Goal: Check status: Check status

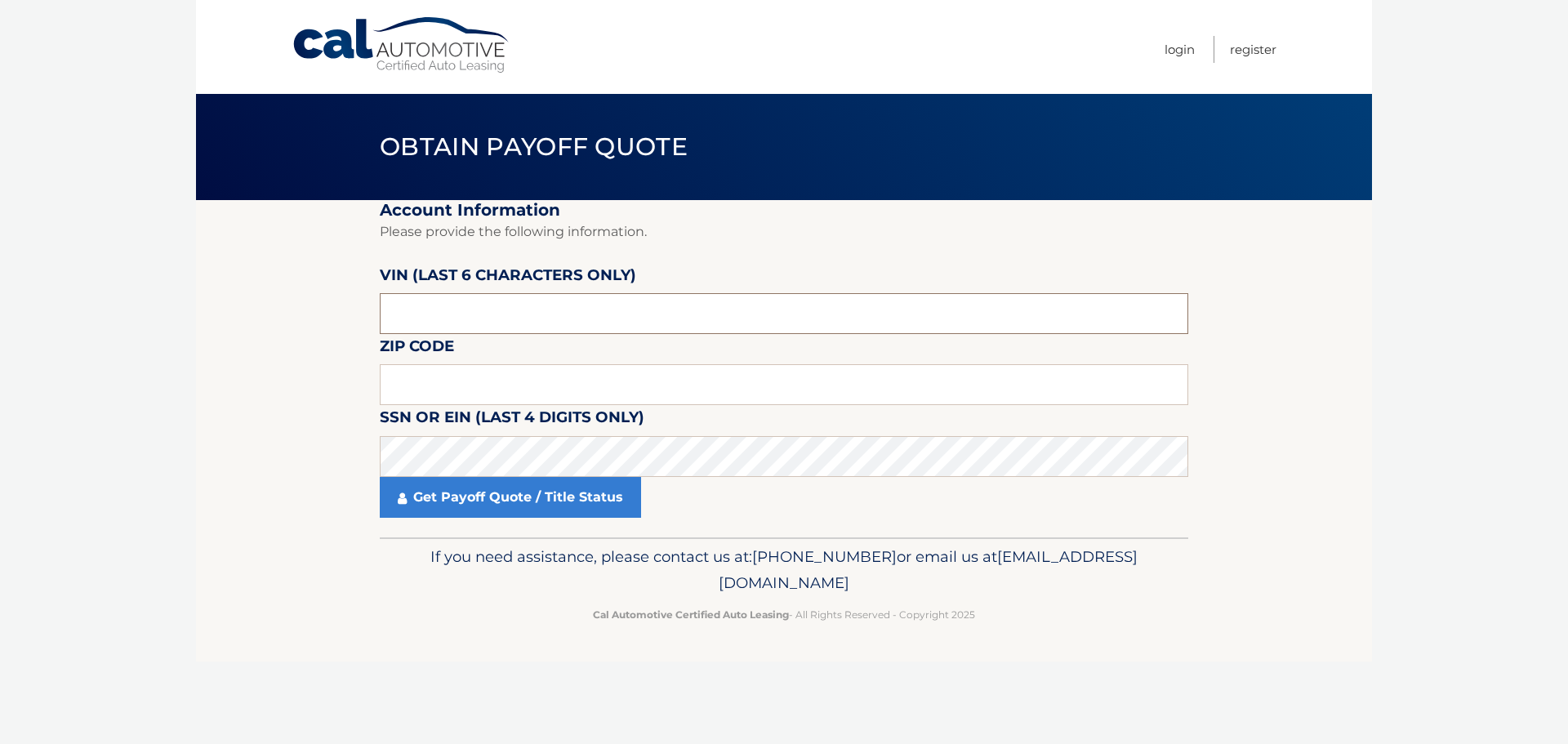
click at [444, 318] on input "text" at bounding box center [784, 314] width 808 height 41
click at [511, 308] on input "text" at bounding box center [784, 314] width 808 height 41
type input "219410"
click at [547, 391] on input "text" at bounding box center [784, 385] width 808 height 41
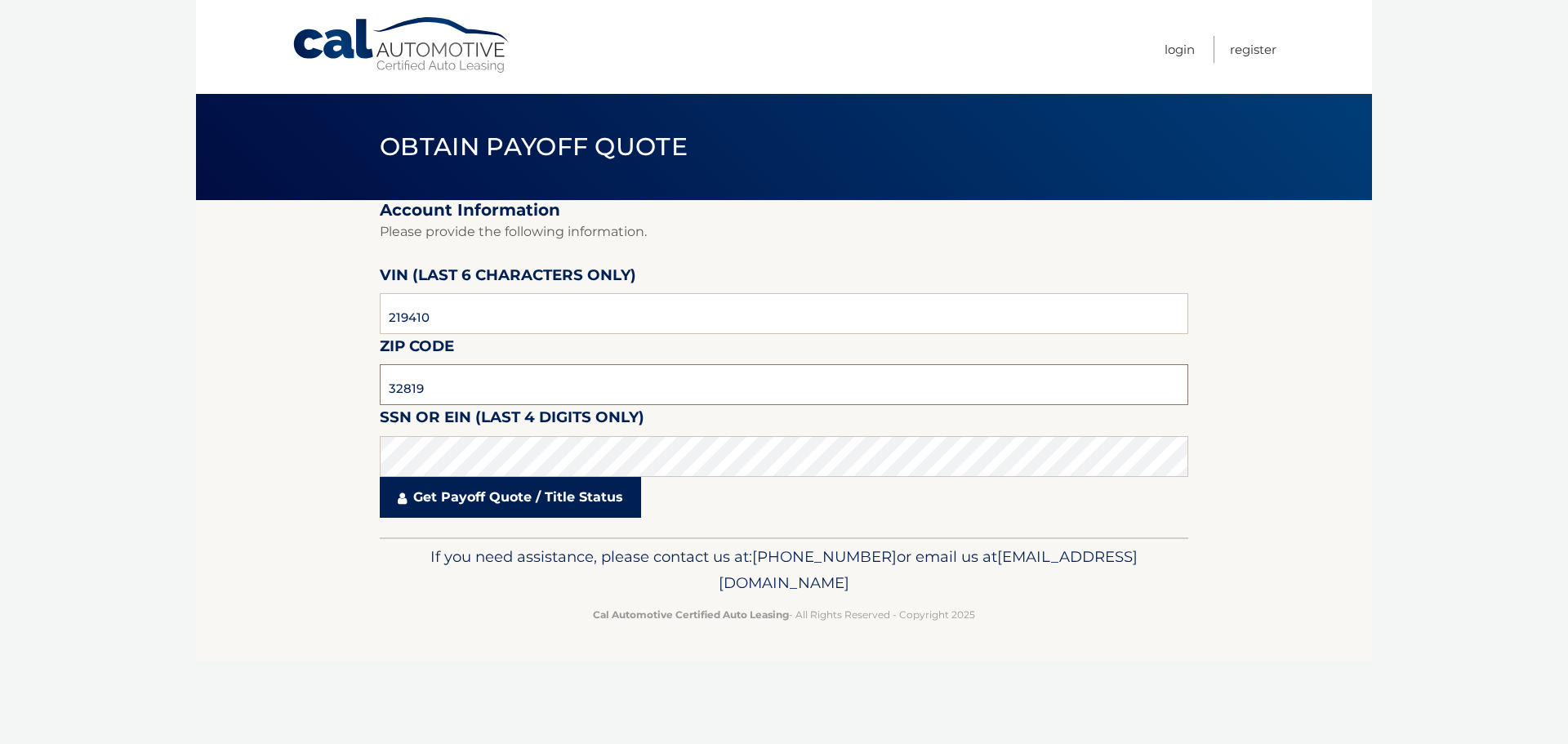
type input "32819"
click at [587, 491] on link "Get Payoff Quote / Title Status" at bounding box center [510, 497] width 261 height 41
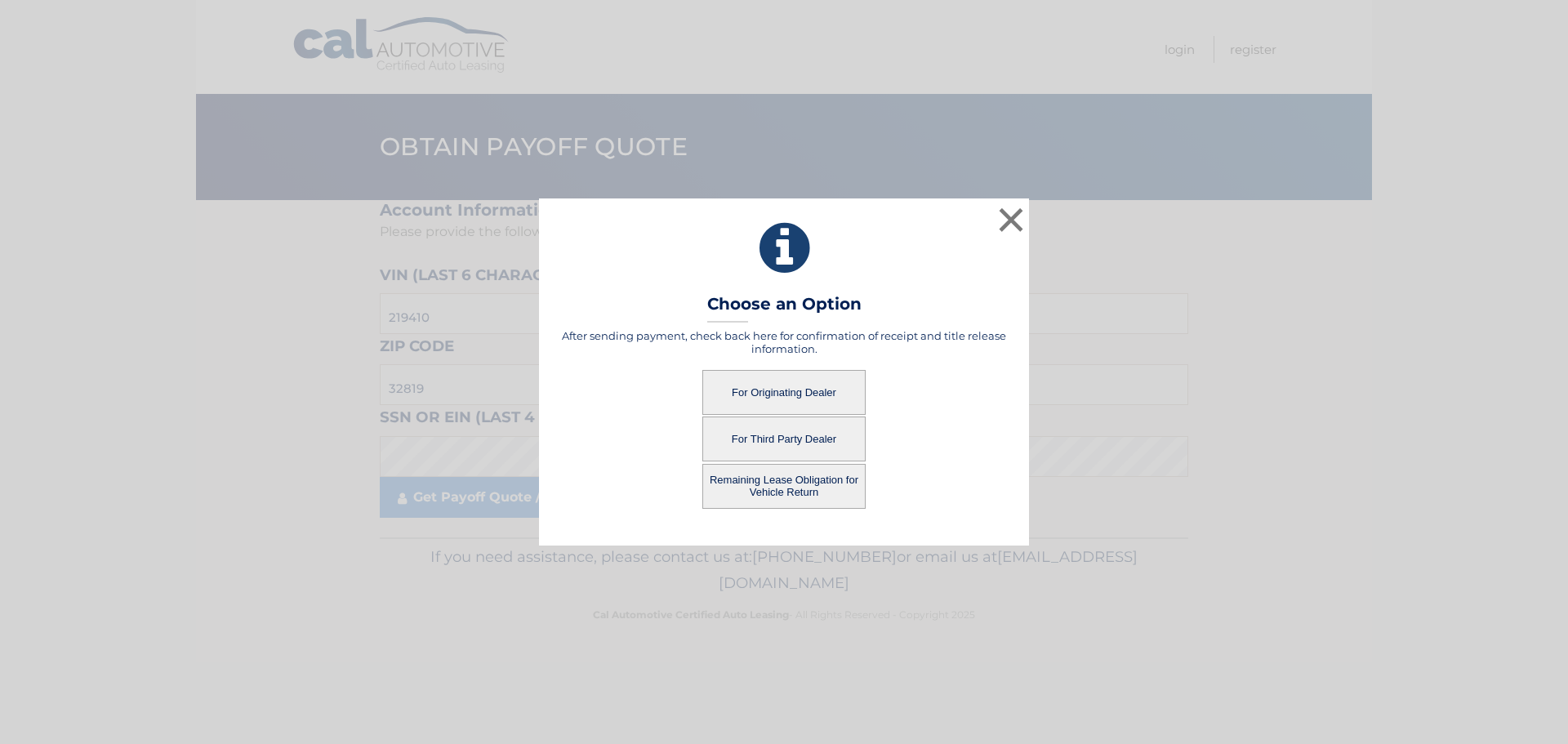
click at [797, 388] on button "For Originating Dealer" at bounding box center [784, 393] width 163 height 45
click at [854, 388] on button "For Originating Dealer" at bounding box center [784, 393] width 163 height 45
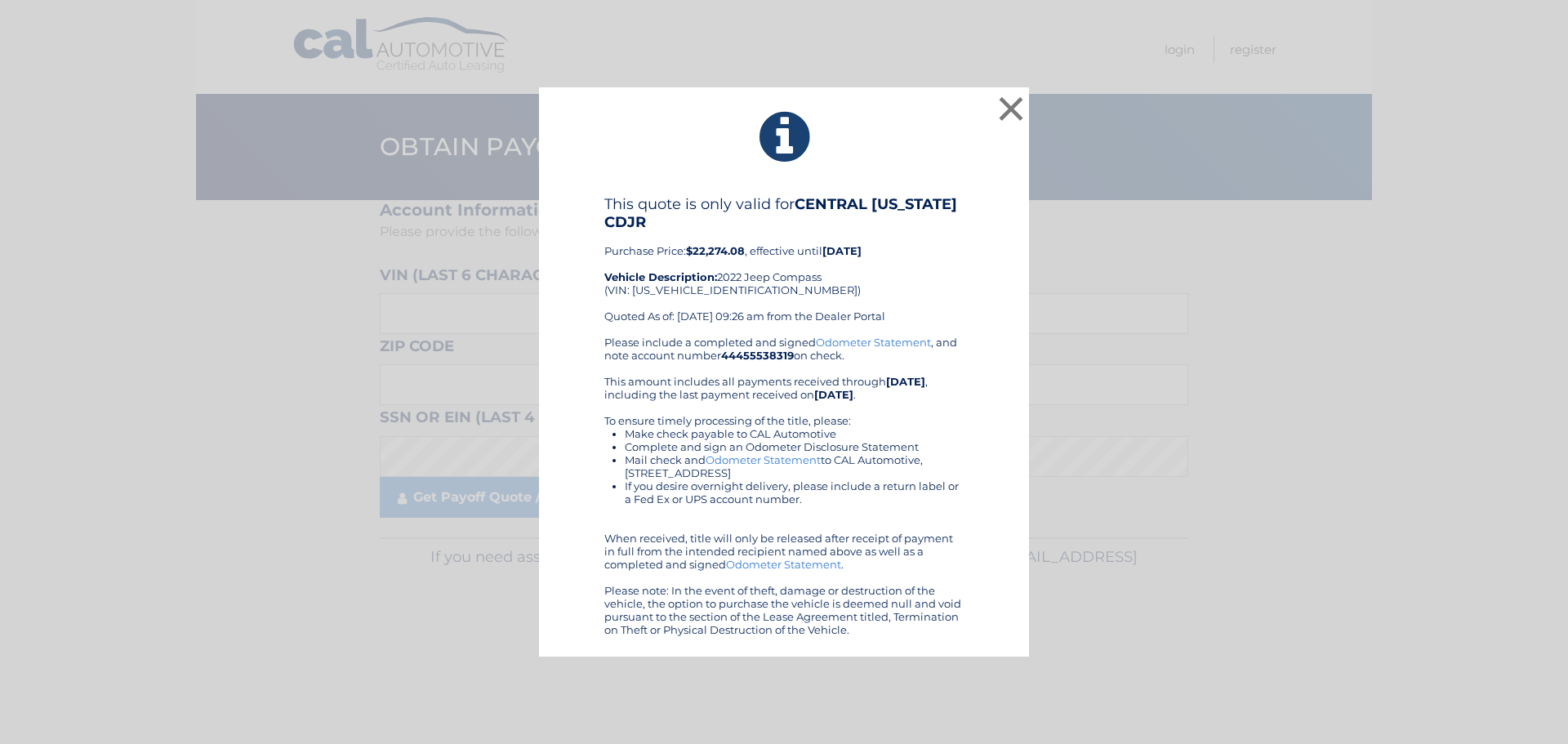
drag, startPoint x: 540, startPoint y: 95, endPoint x: 979, endPoint y: 626, distance: 689.0
click at [979, 643] on div "× This quote is only valid for CENTRAL FLORIDA CDJR Purchase Price: $22,274.08 …" at bounding box center [784, 373] width 490 height 570
click at [874, 75] on div "× This quote is only valid for CENTRAL FLORIDA CDJR Purchase Price: $22,274.08 …" at bounding box center [784, 372] width 1568 height 744
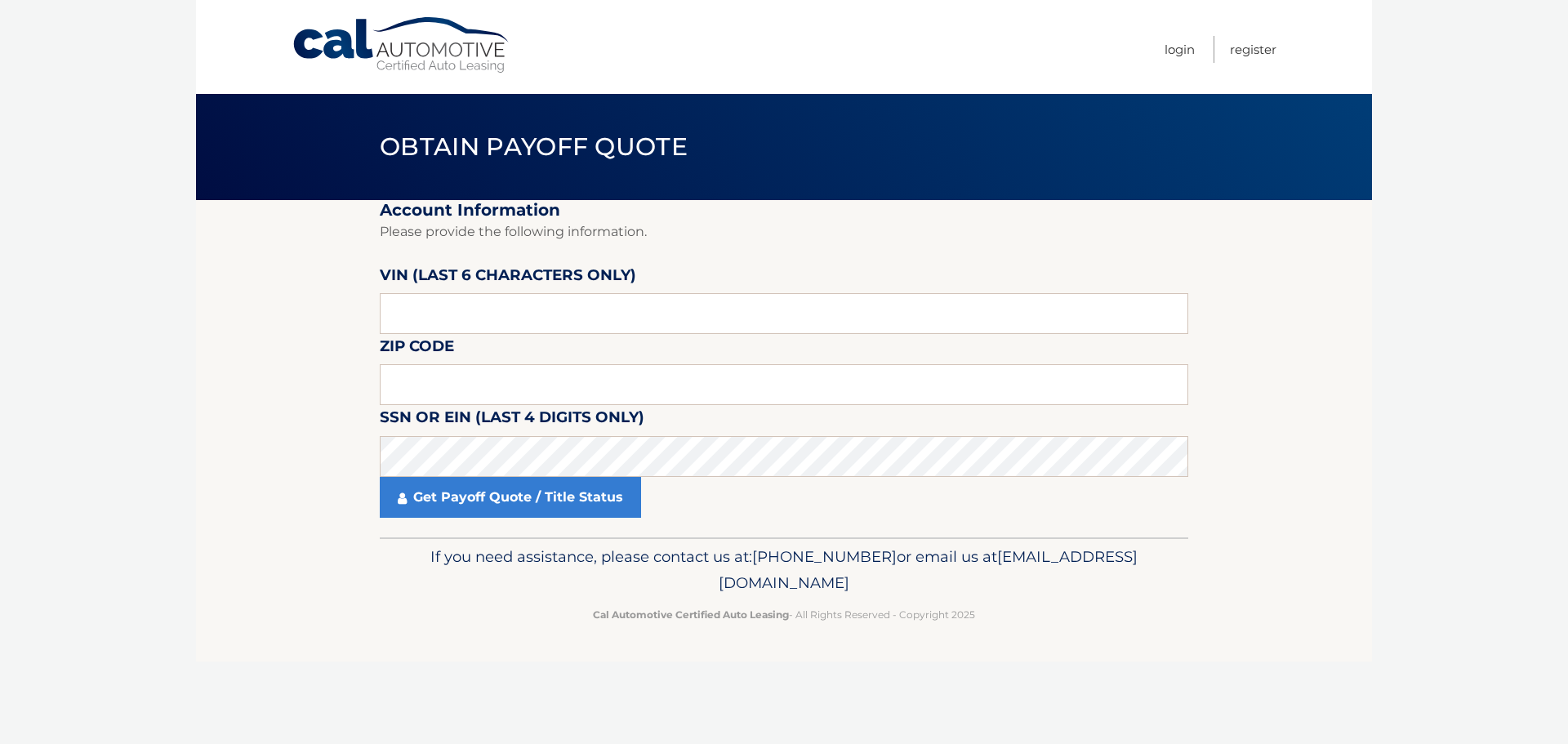
drag, startPoint x: 790, startPoint y: 186, endPoint x: 680, endPoint y: 274, distance: 140.9
click at [784, 188] on header "Obtain Payoff Quote" at bounding box center [784, 147] width 808 height 107
click at [598, 331] on input "text" at bounding box center [784, 314] width 808 height 41
type input "219410"
type input "32819"
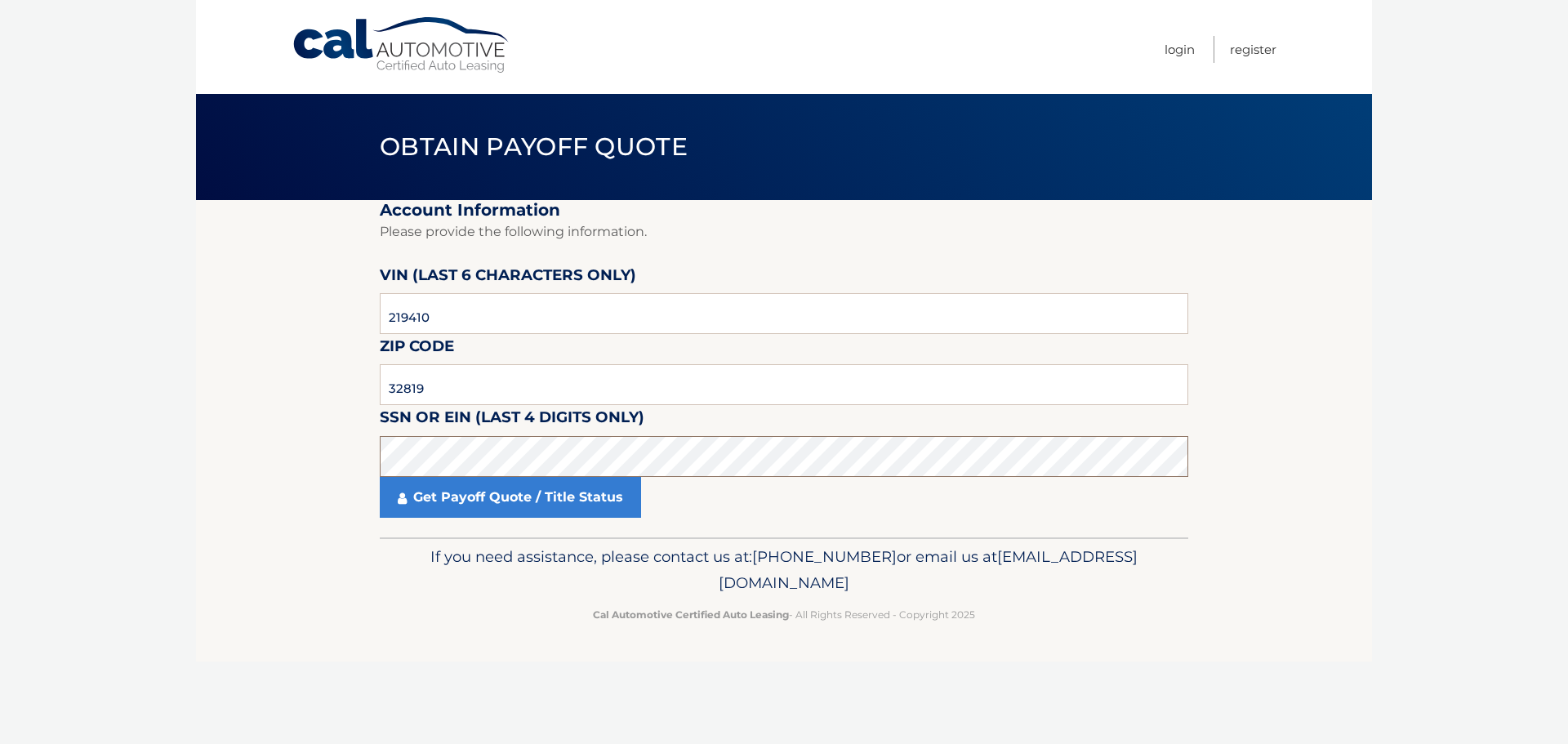
click button "For Originating Dealer" at bounding box center [0, 0] width 0 height 0
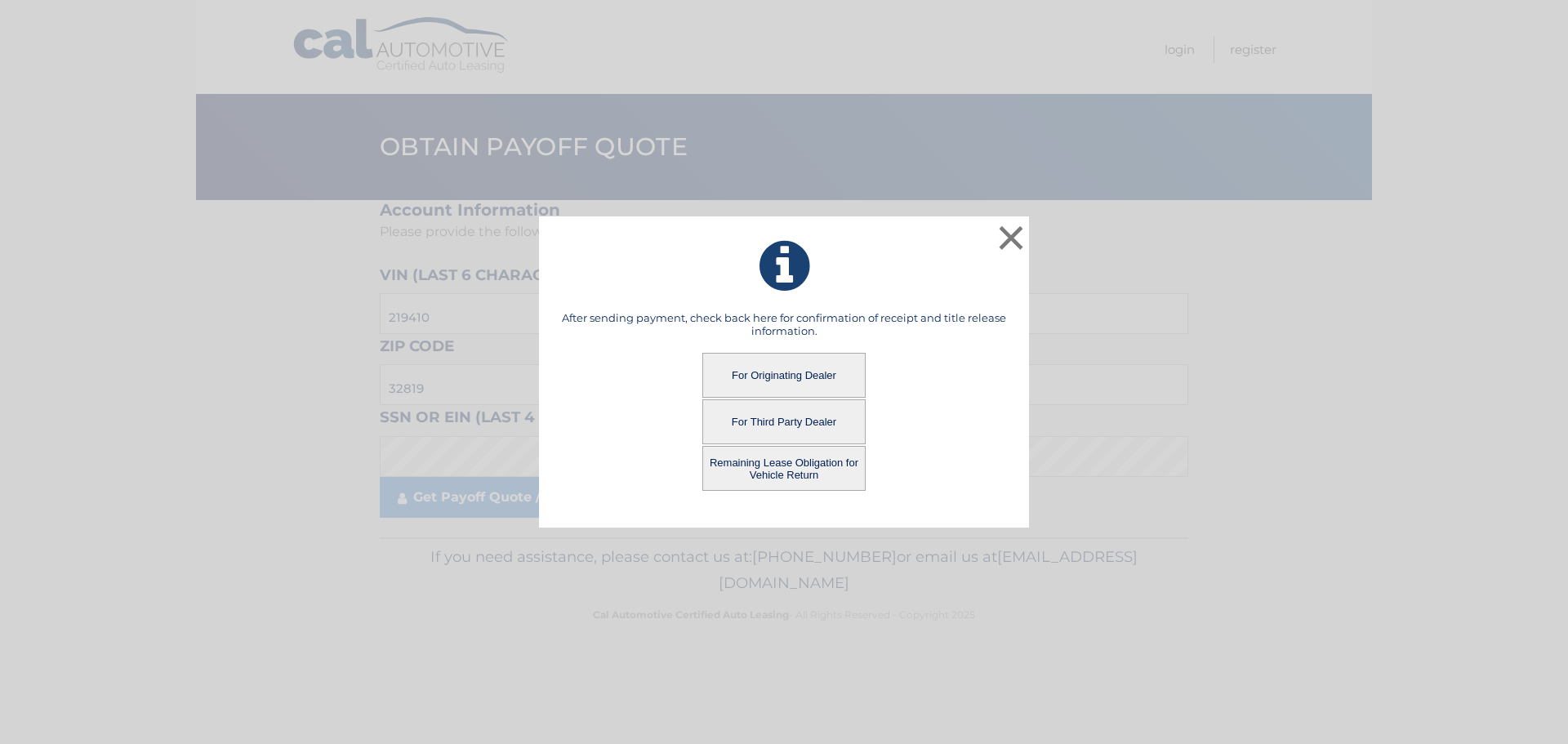
click at [796, 383] on button "For Originating Dealer" at bounding box center [784, 375] width 163 height 45
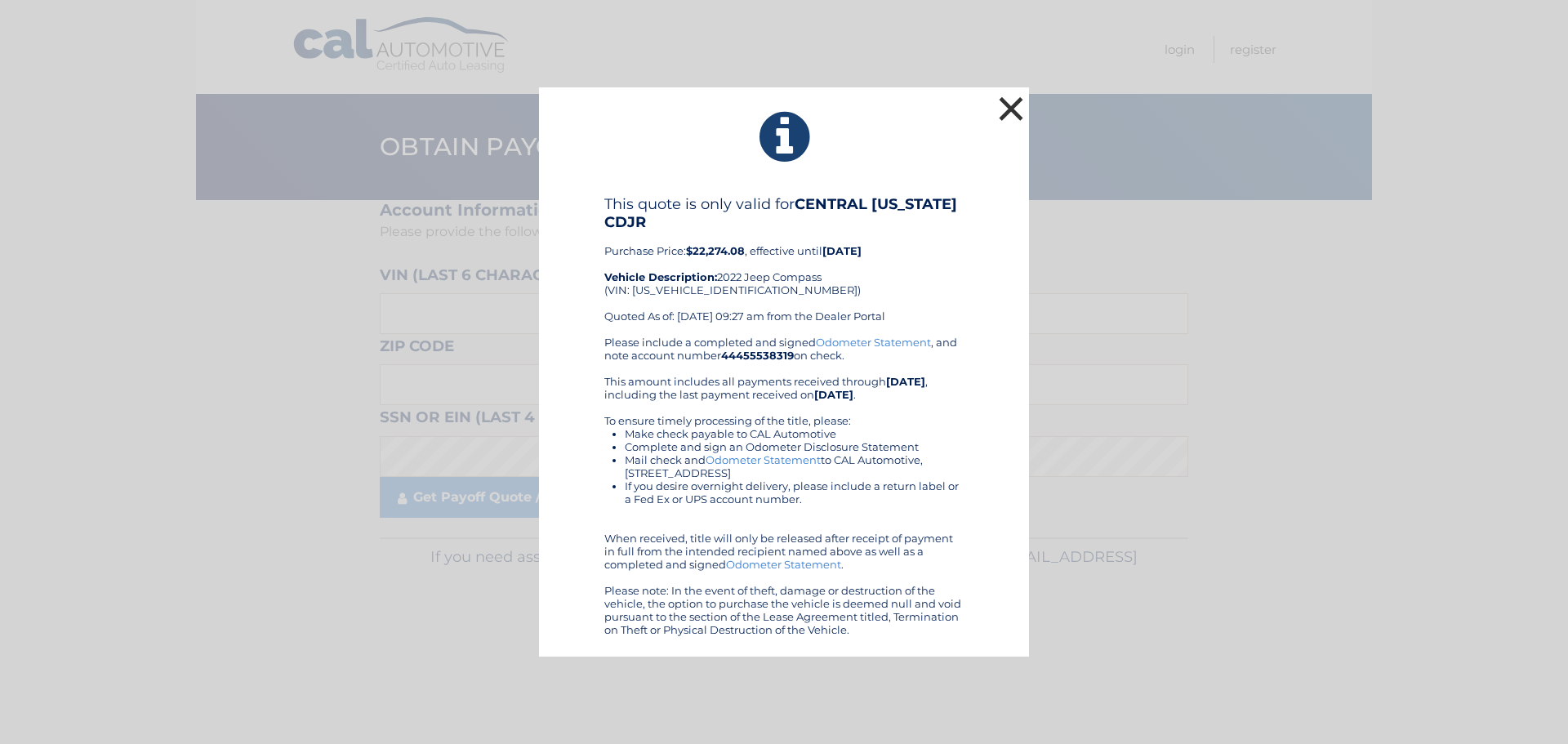
click at [1002, 113] on button "×" at bounding box center [1011, 108] width 33 height 33
